Goal: Task Accomplishment & Management: Use online tool/utility

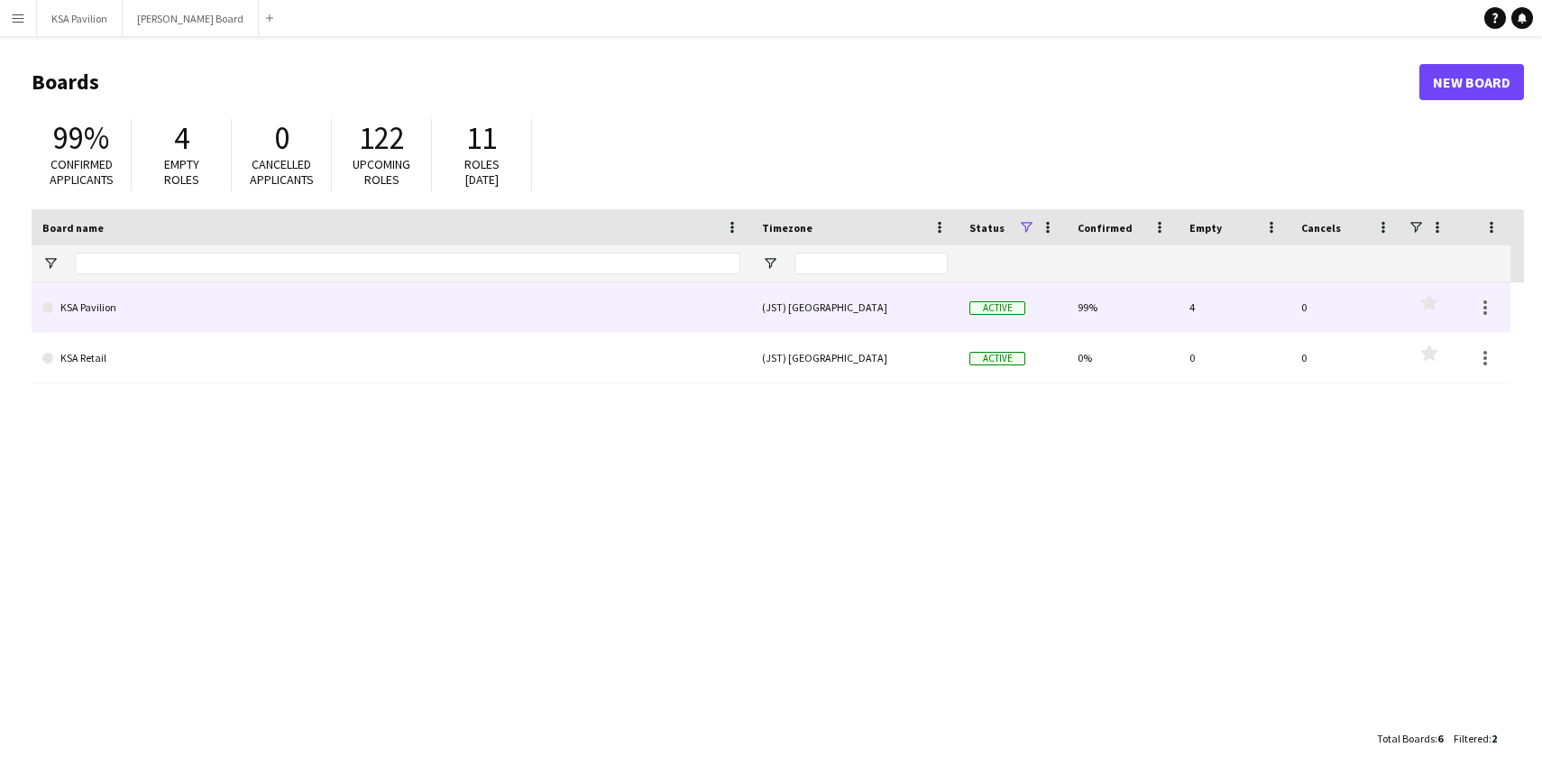
click at [96, 313] on link "KSA Pavilion" at bounding box center [391, 308] width 698 height 51
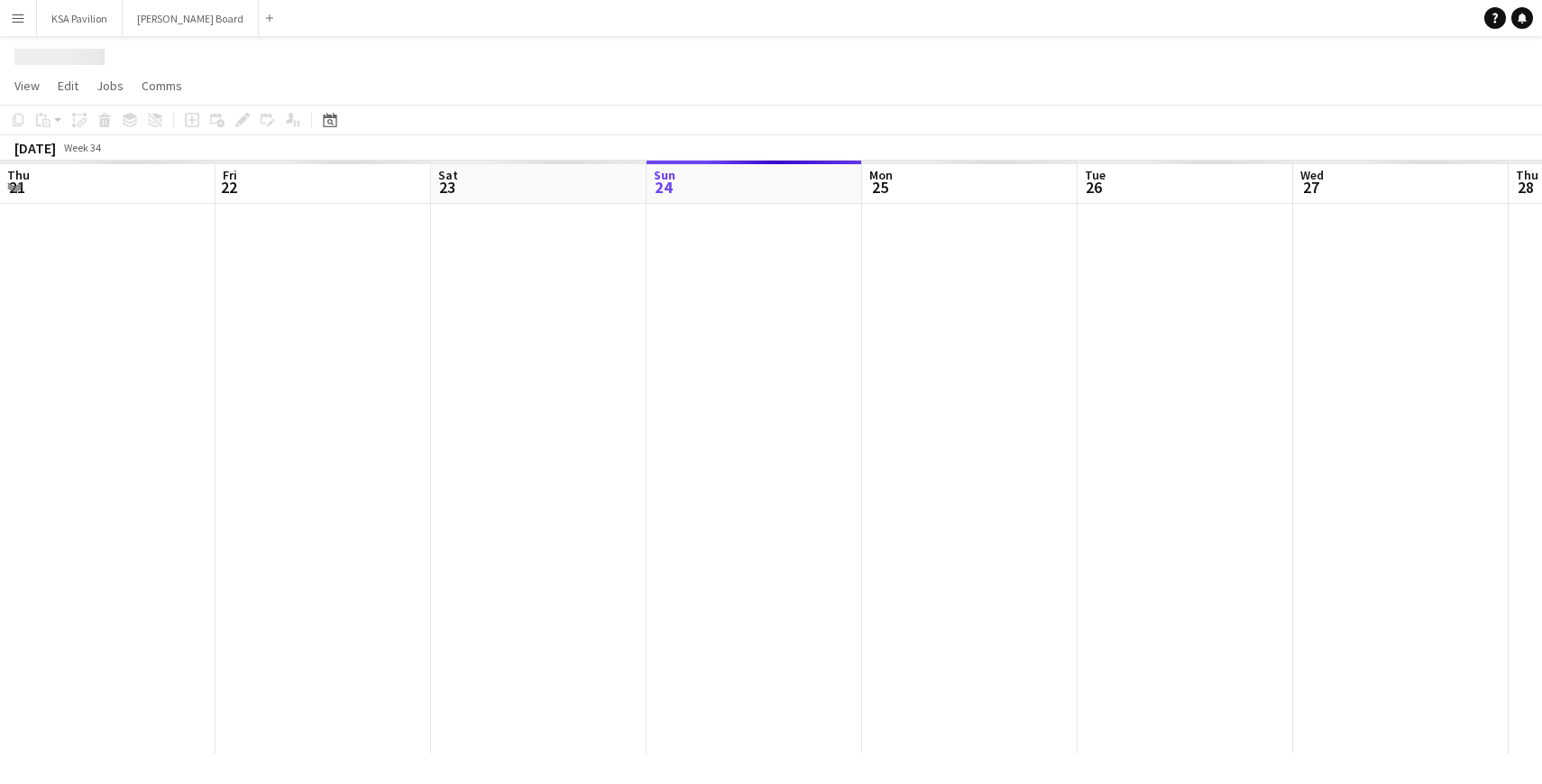
scroll to position [0, 431]
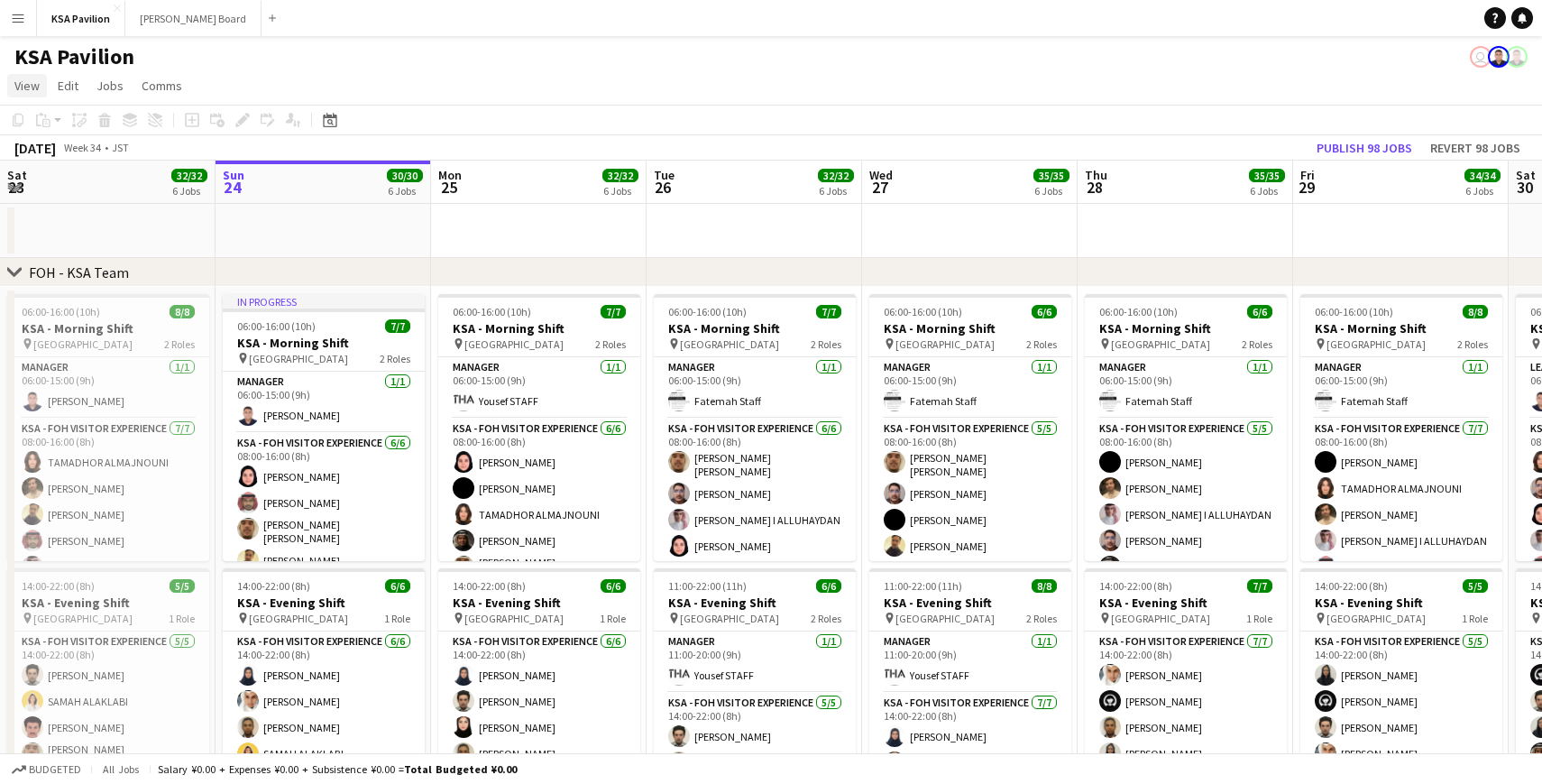
click at [38, 87] on span "View" at bounding box center [27, 85] width 25 height 16
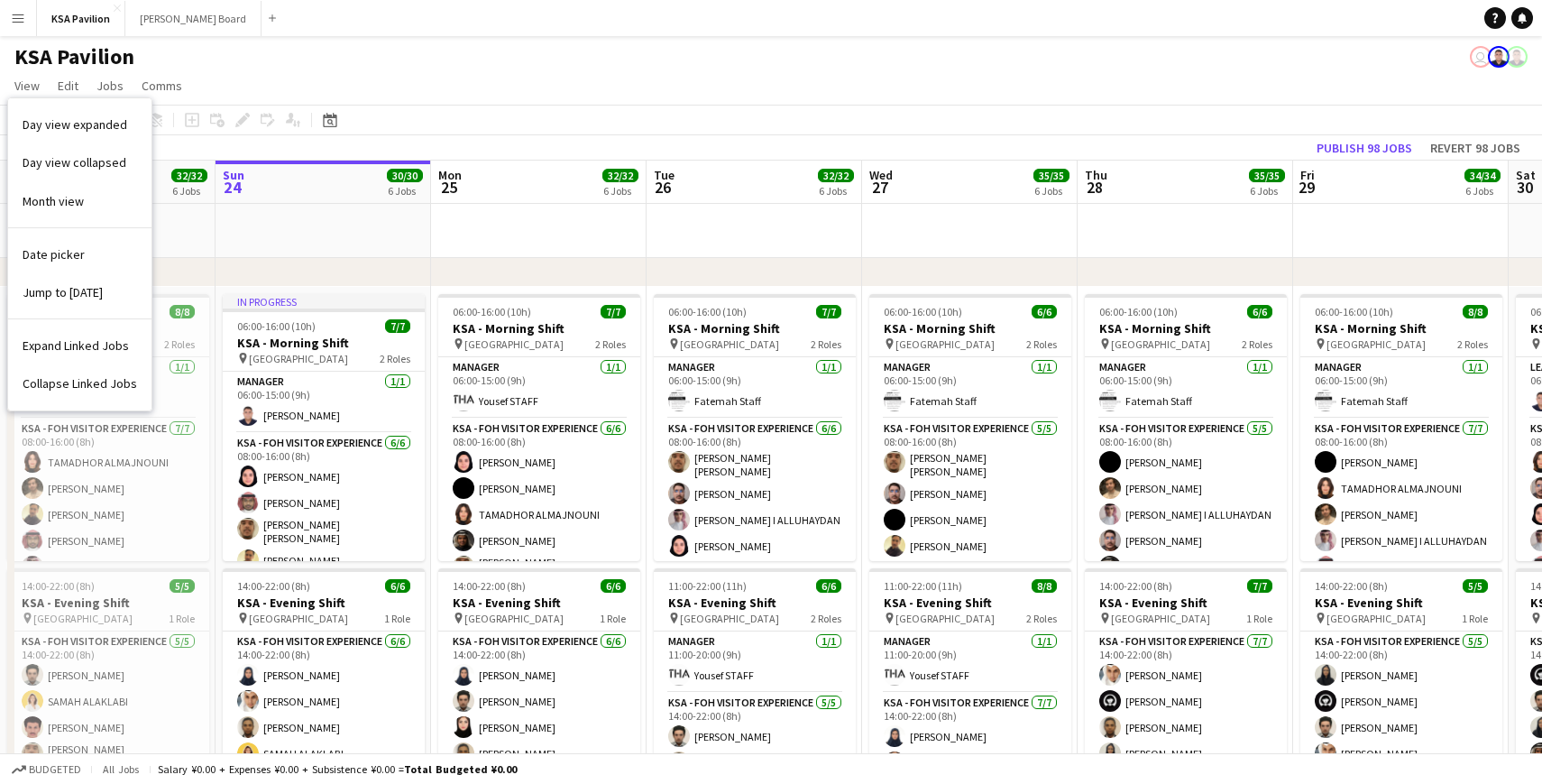
click at [229, 71] on app-page-menu "View Day view expanded Day view collapsed Month view Date picker Jump to today …" at bounding box center [771, 88] width 1542 height 34
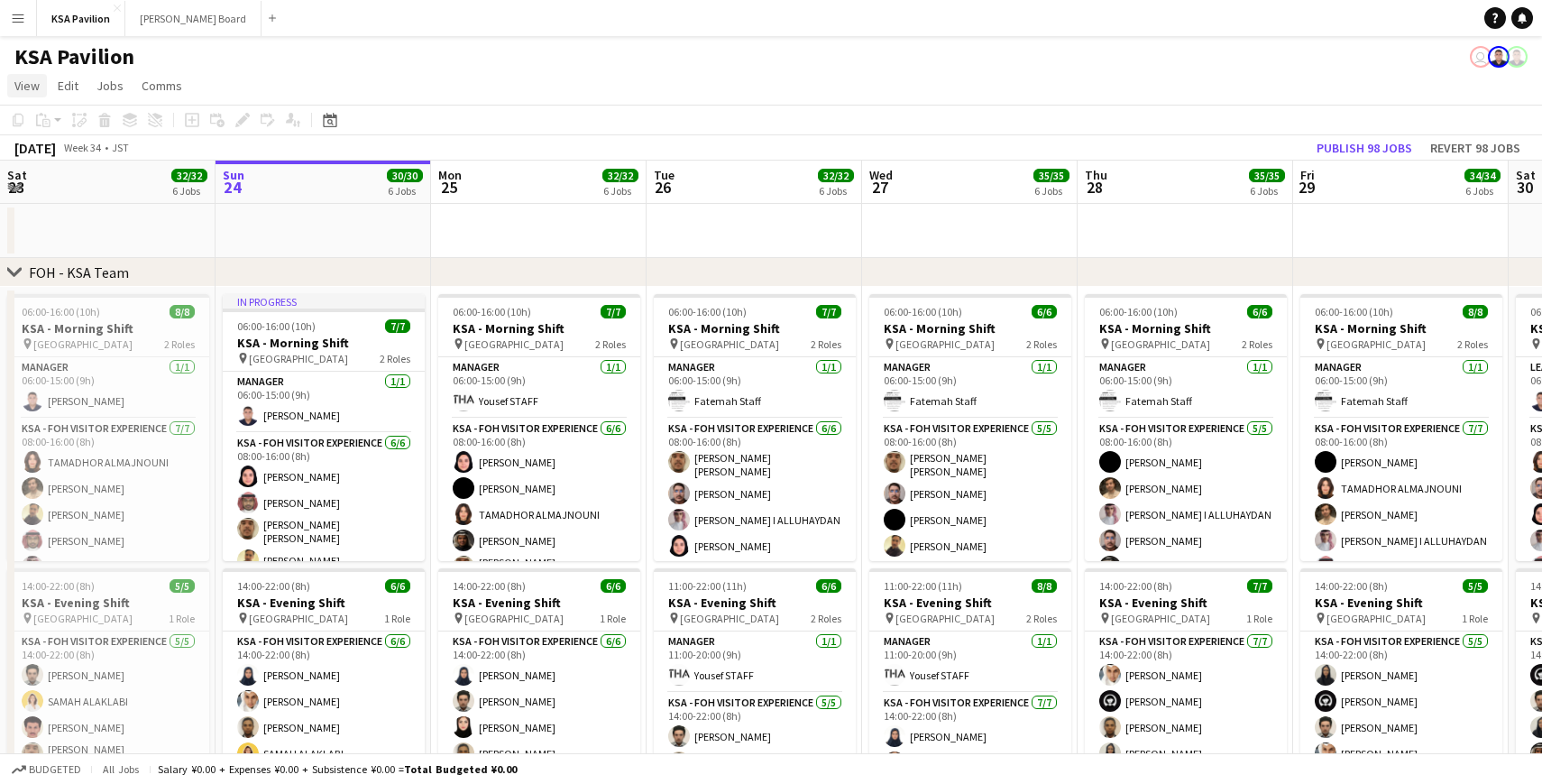
click at [21, 85] on span "View" at bounding box center [27, 85] width 25 height 16
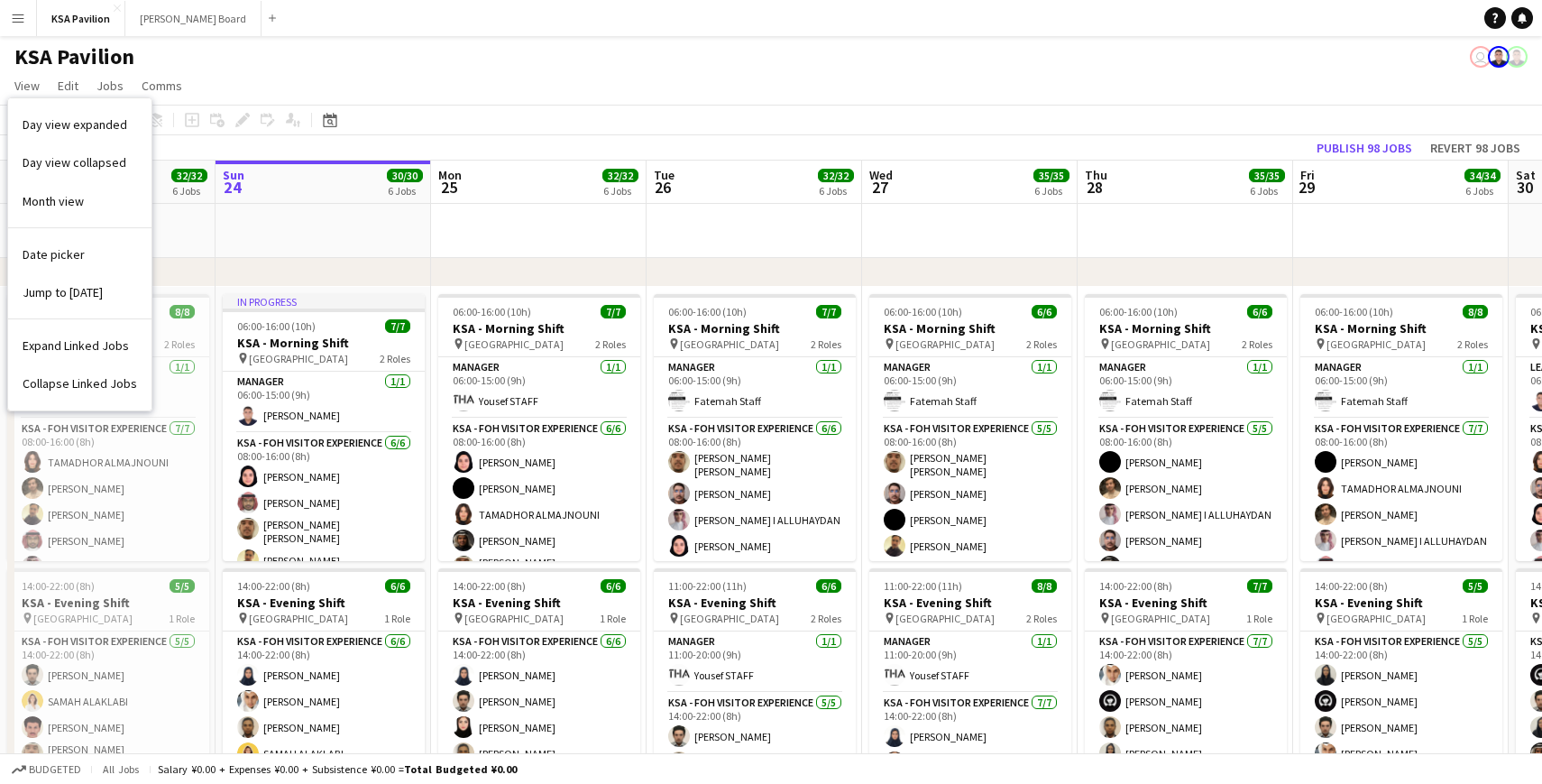
click at [26, 22] on button "Menu" at bounding box center [18, 18] width 36 height 36
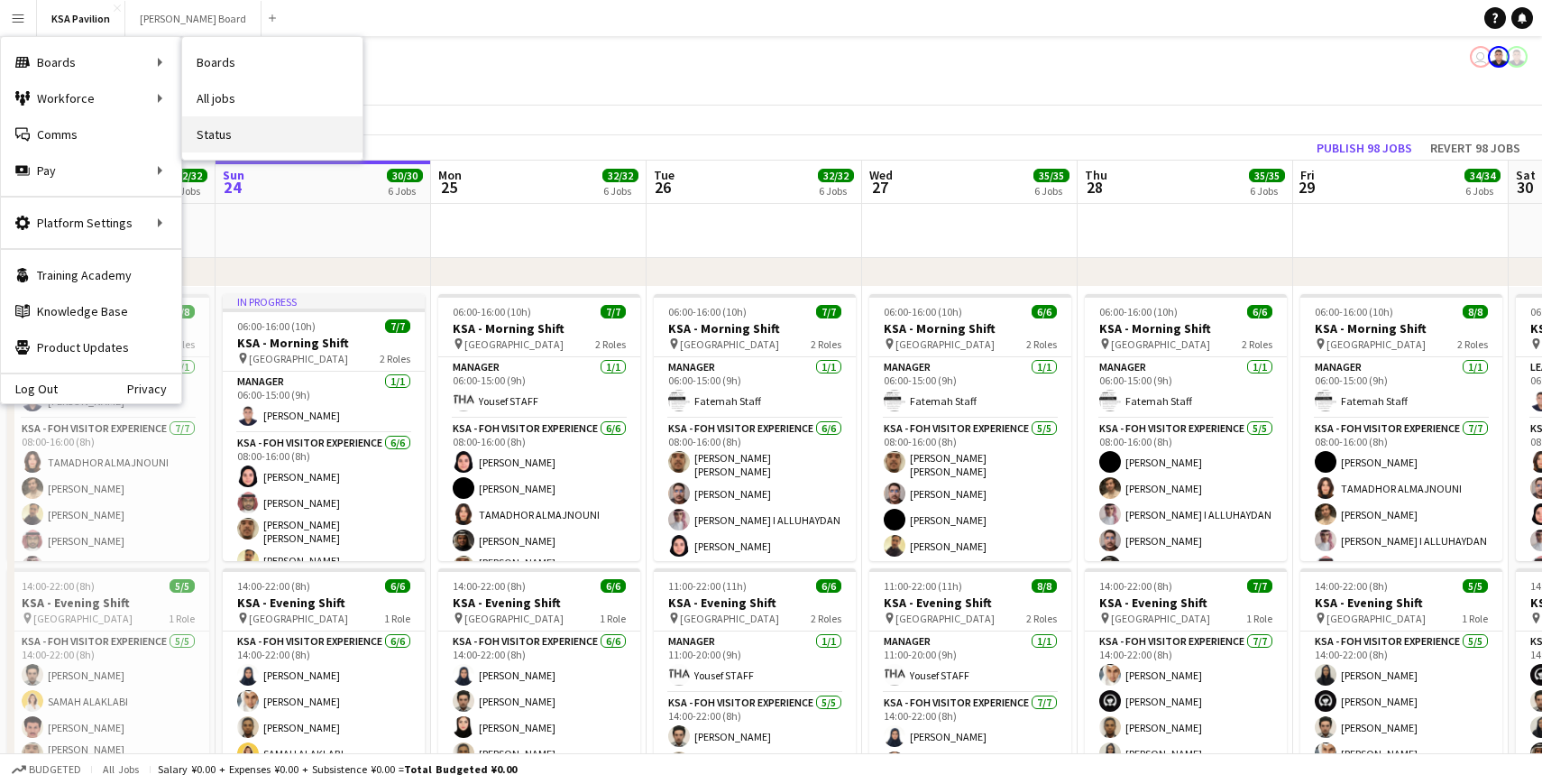
click at [270, 131] on link "Status" at bounding box center [272, 134] width 181 height 36
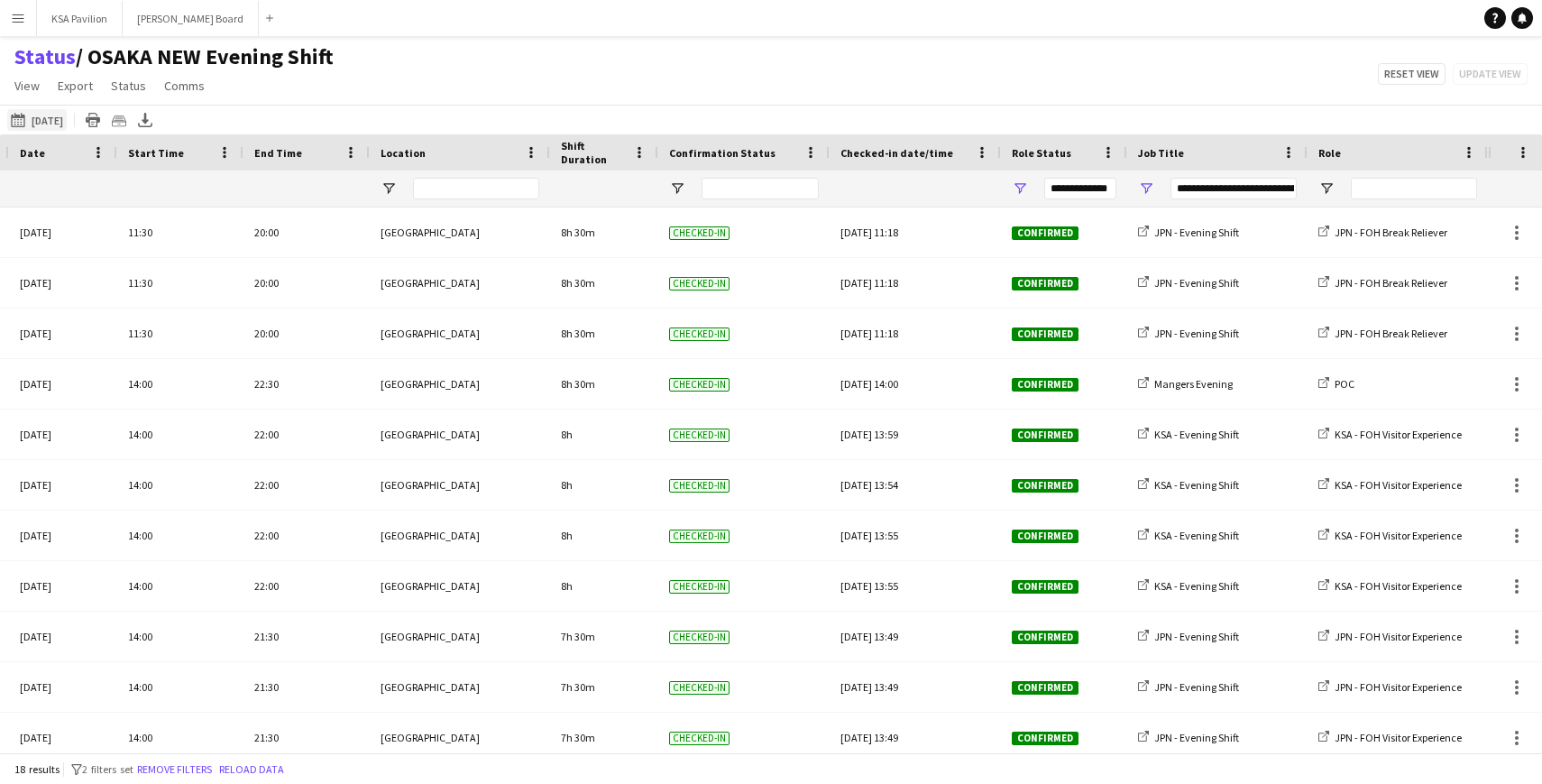
click at [35, 117] on button "This Week 08-07-2025" at bounding box center [37, 120] width 60 height 22
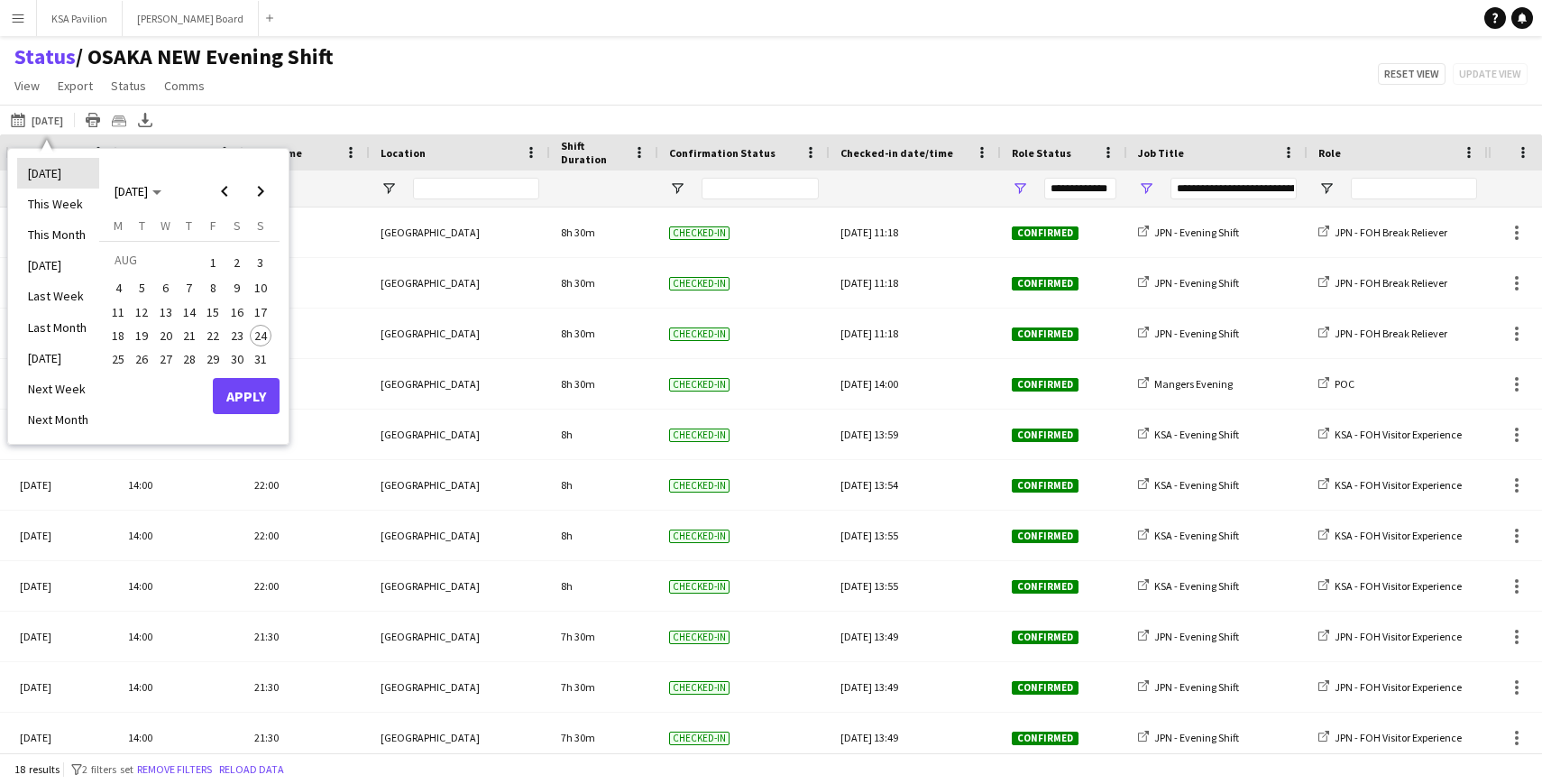
click at [69, 173] on li "Today" at bounding box center [58, 173] width 82 height 31
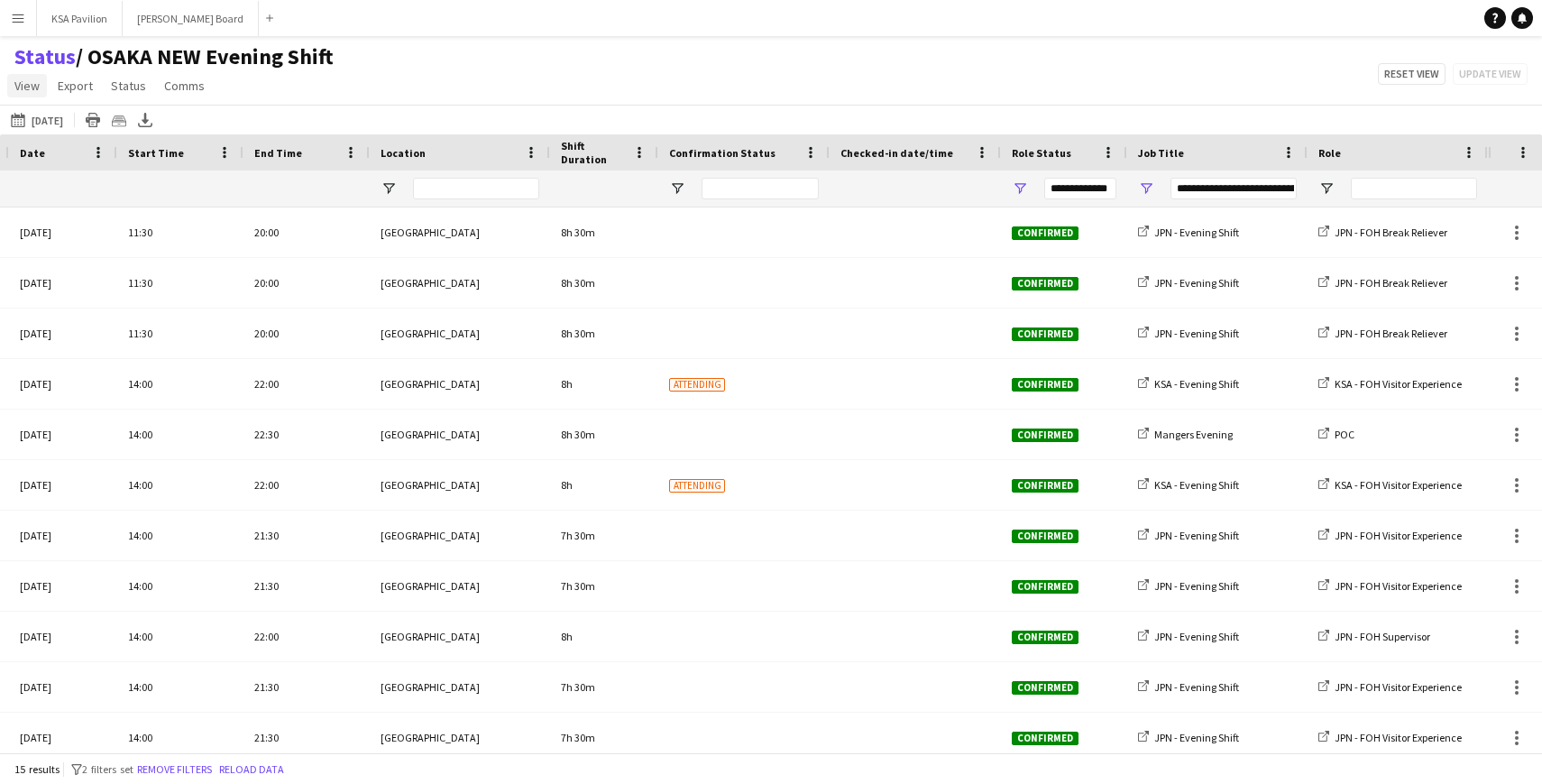
click at [25, 78] on span "View" at bounding box center [27, 85] width 25 height 16
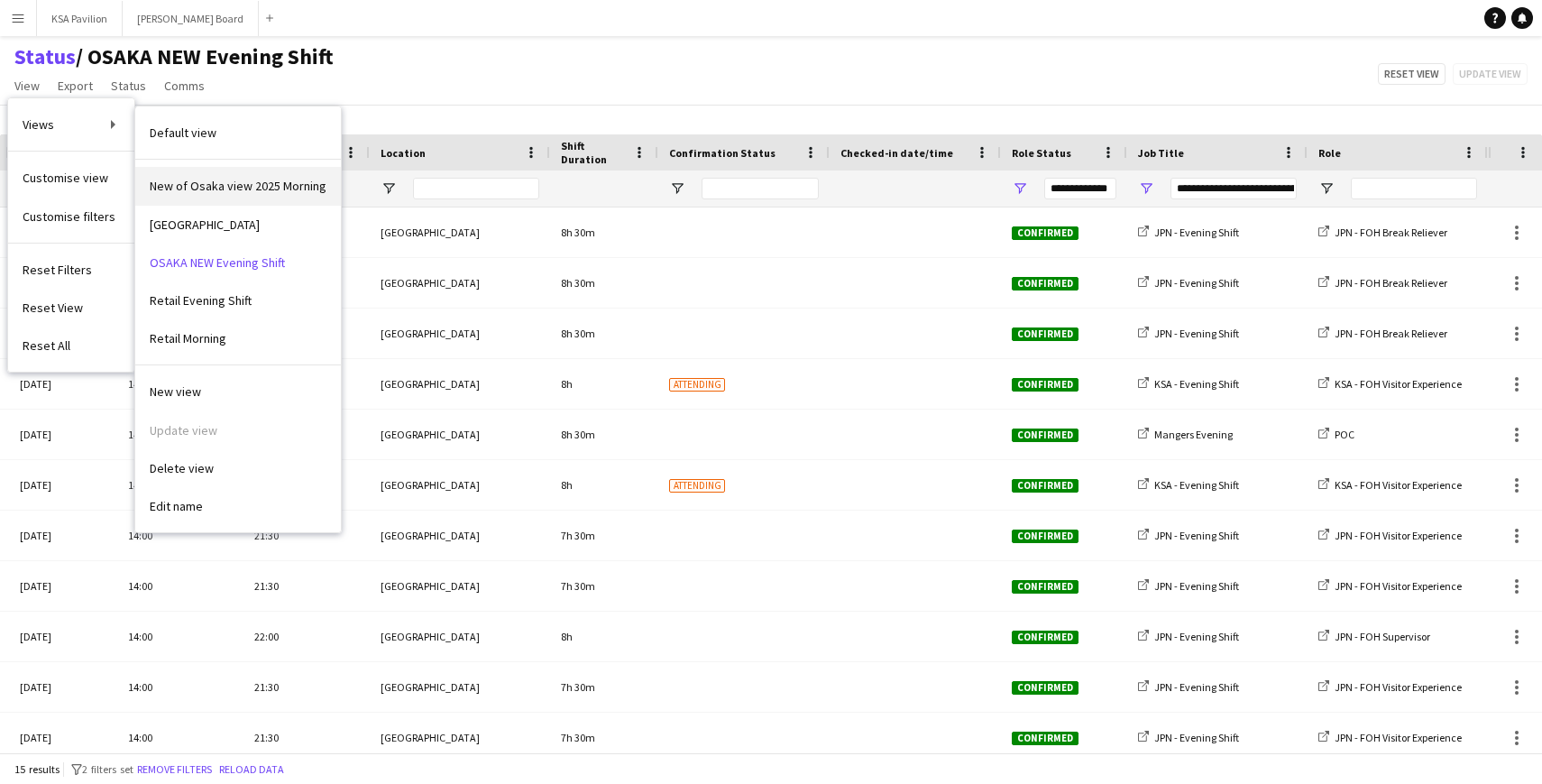
click at [244, 183] on span "New of Osaka view 2025 Morning" at bounding box center [238, 186] width 177 height 16
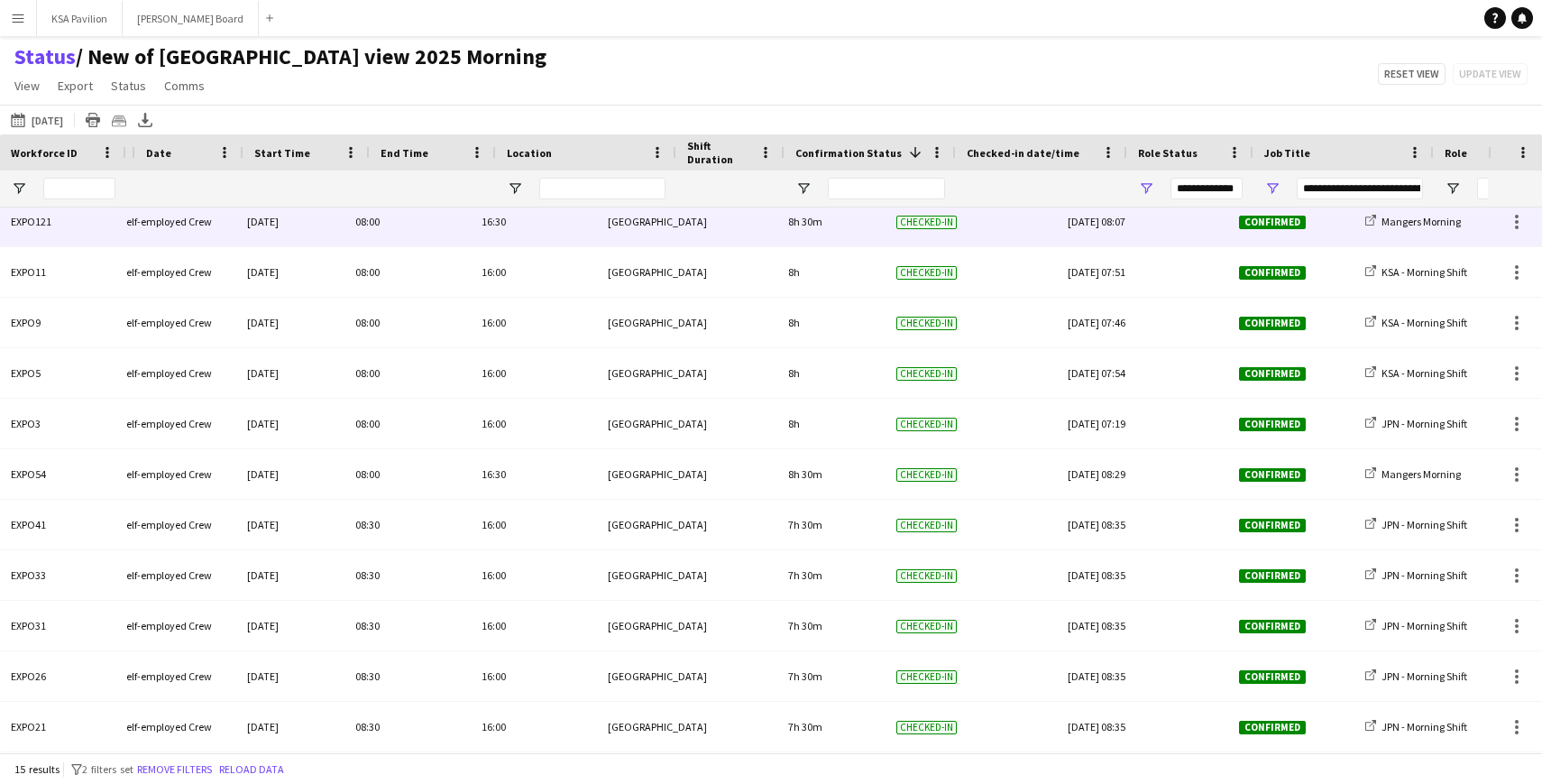
scroll to position [0, 215]
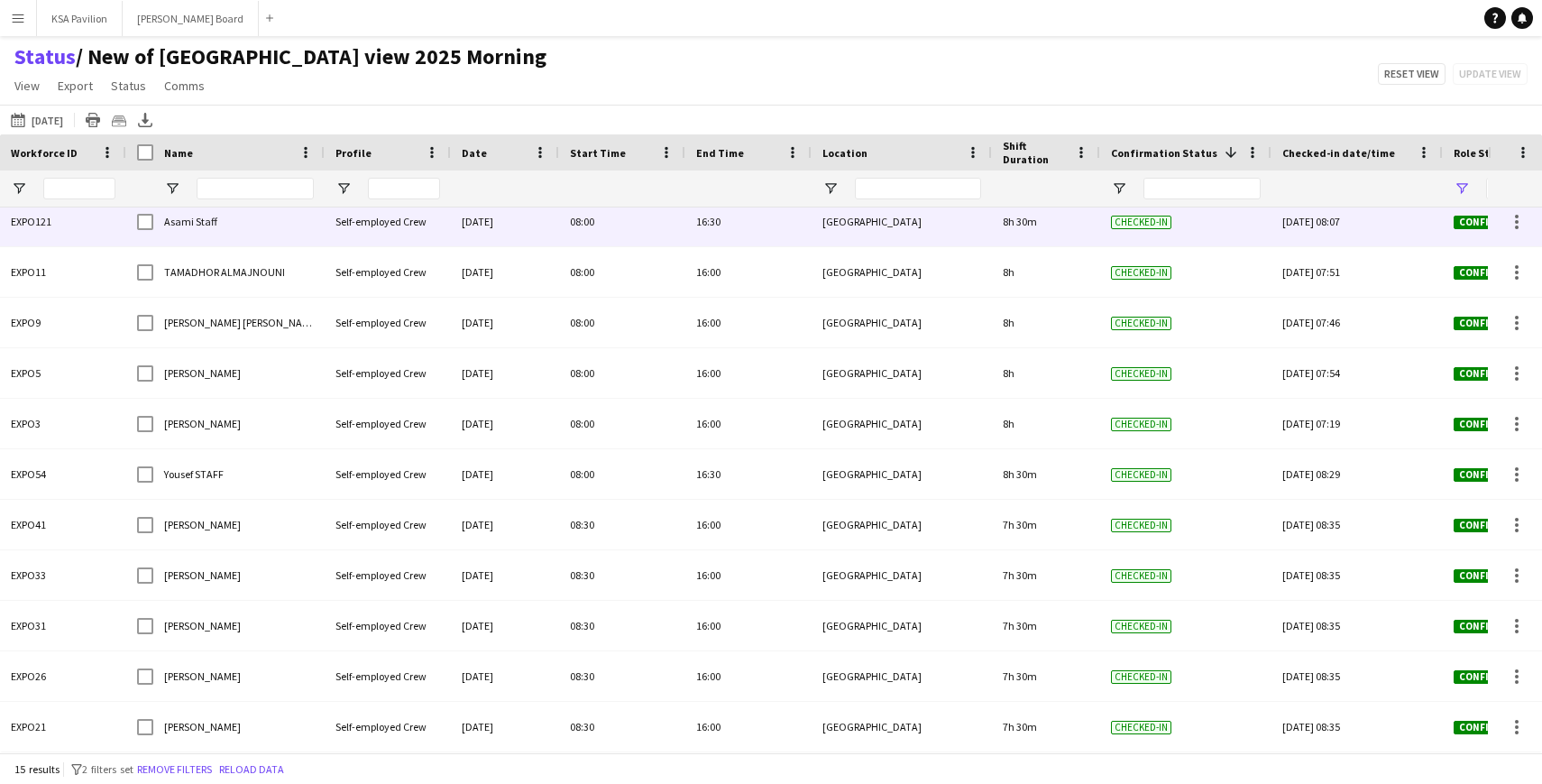
type input "**********"
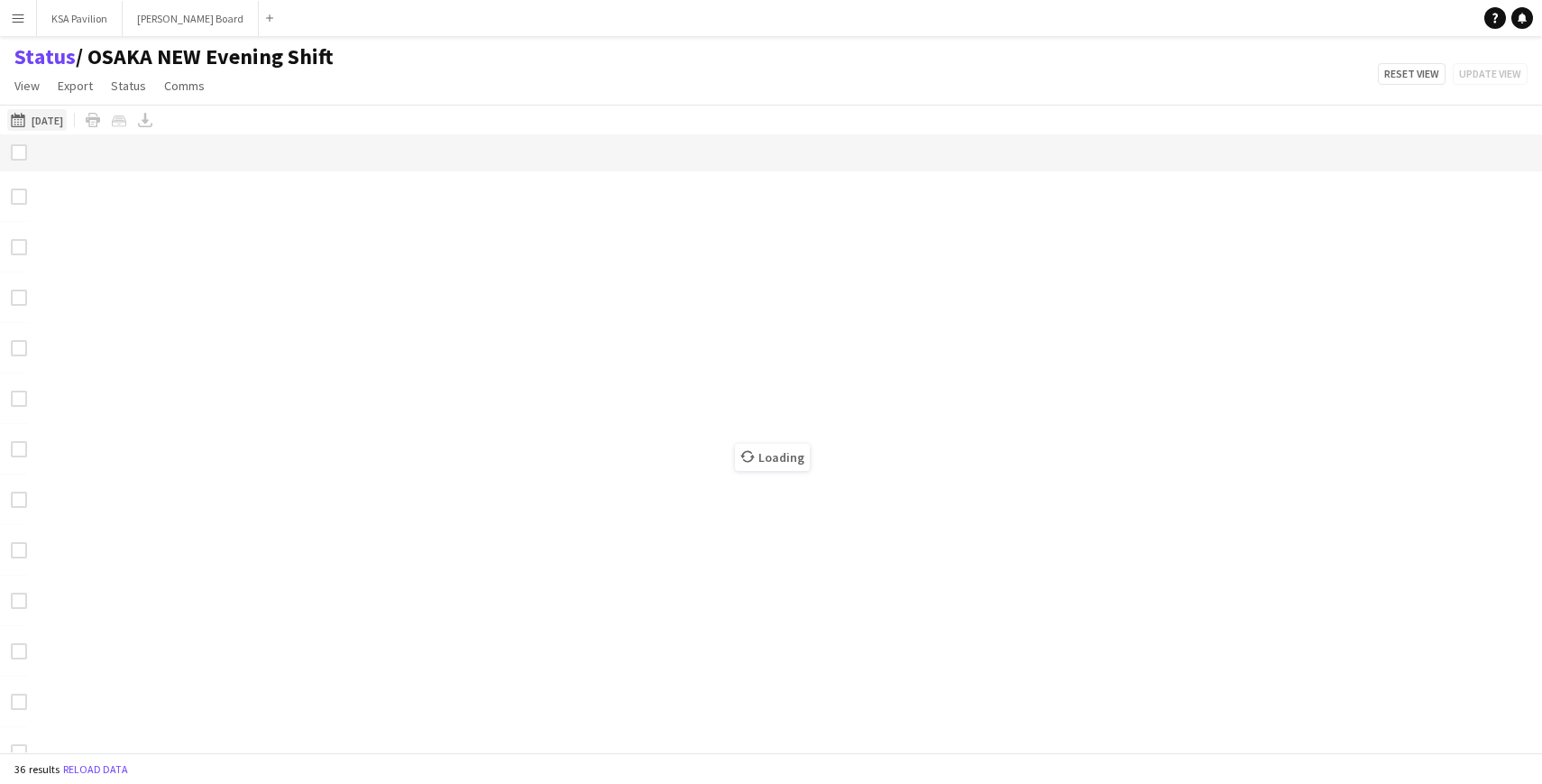
click at [49, 116] on button "Today 08-07-2025" at bounding box center [37, 120] width 60 height 22
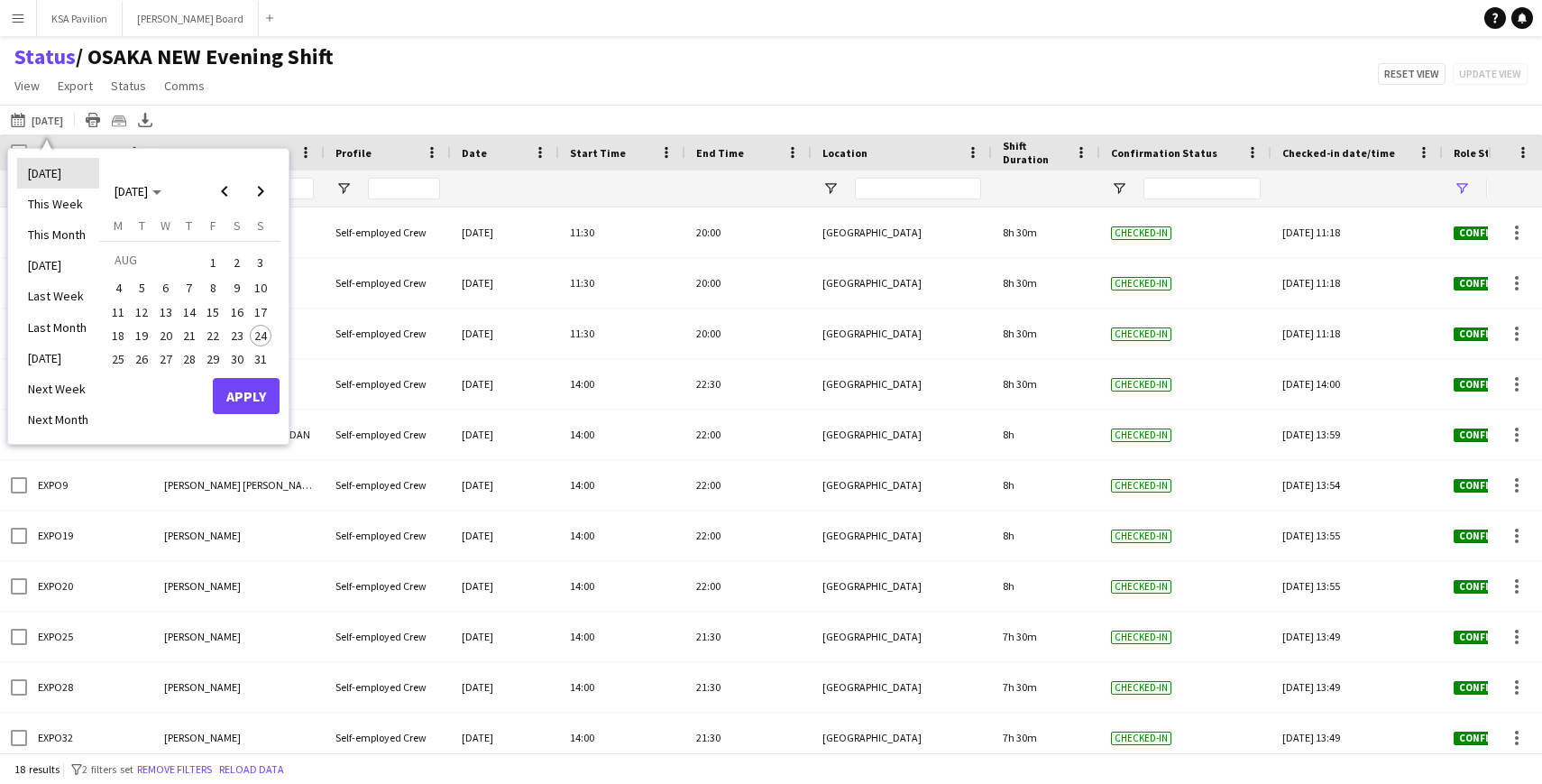
click at [53, 168] on li "Today" at bounding box center [58, 173] width 82 height 31
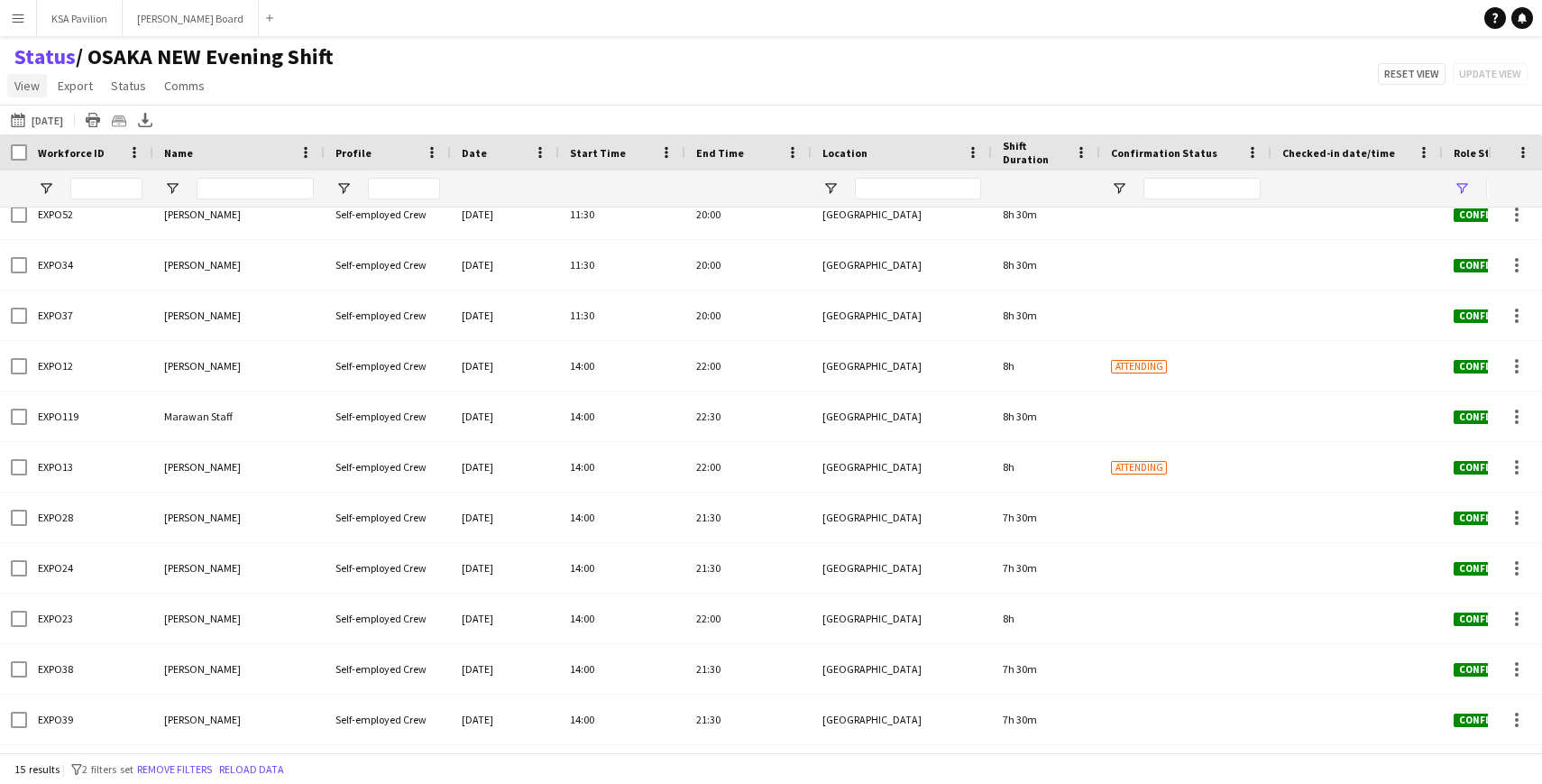
click at [18, 78] on span "View" at bounding box center [27, 85] width 25 height 16
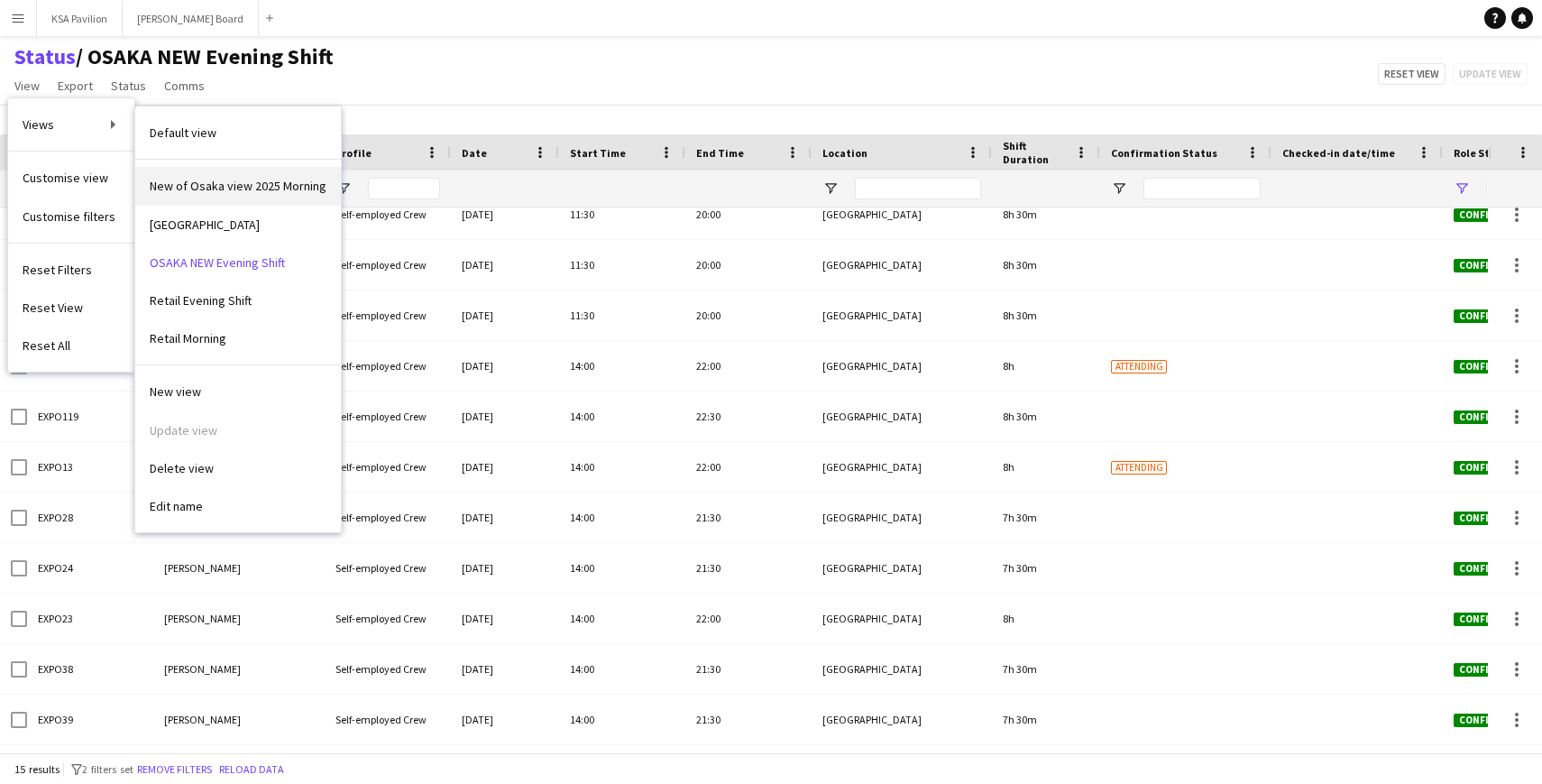
click at [252, 186] on span "New of Osaka view 2025 Morning" at bounding box center [238, 186] width 177 height 16
type input "**********"
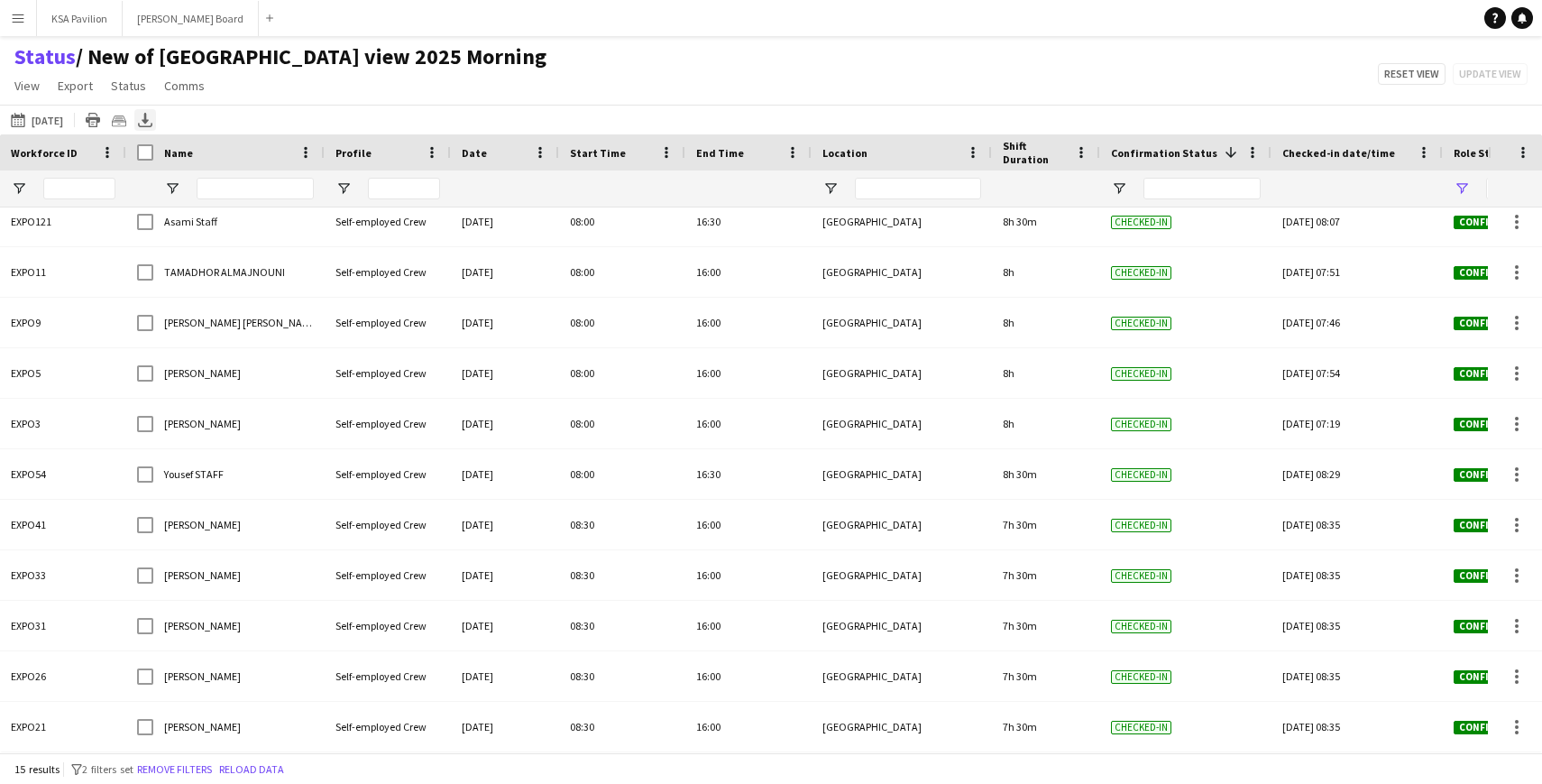
click at [142, 114] on icon "Export XLSX" at bounding box center [145, 120] width 15 height 15
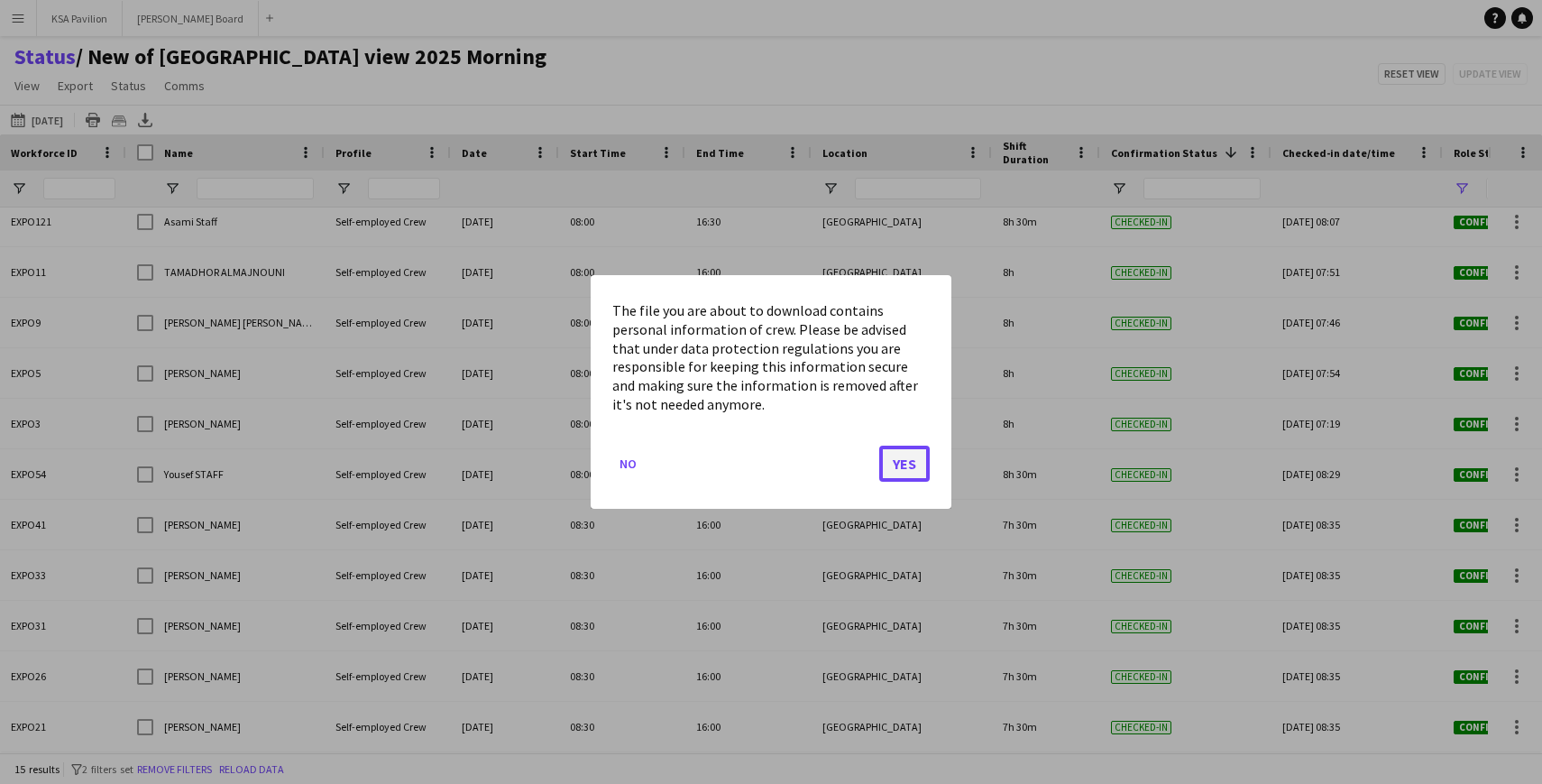
click at [904, 460] on button "Yes" at bounding box center [905, 464] width 51 height 36
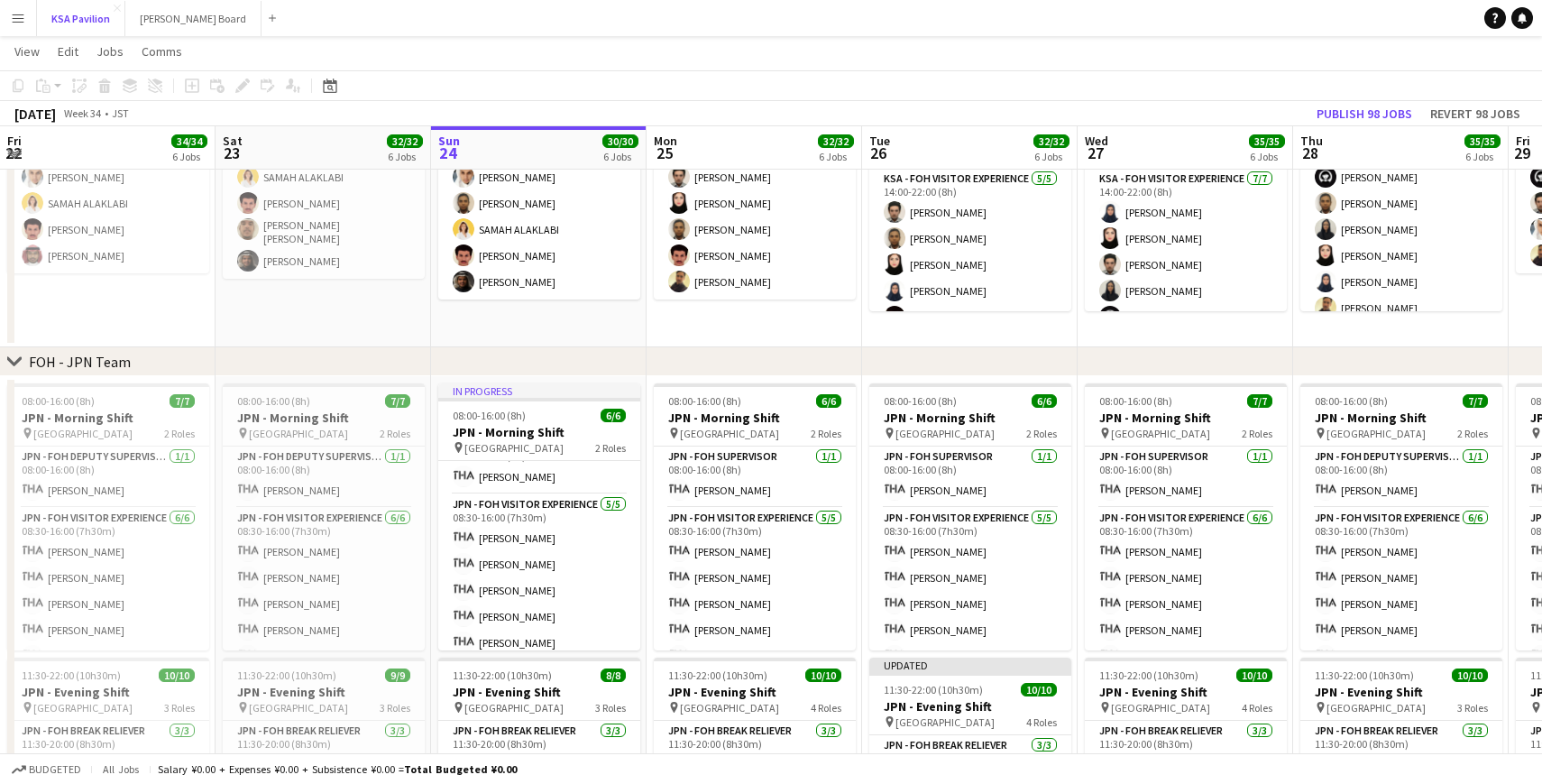
scroll to position [38, 0]
